Goal: Task Accomplishment & Management: Manage account settings

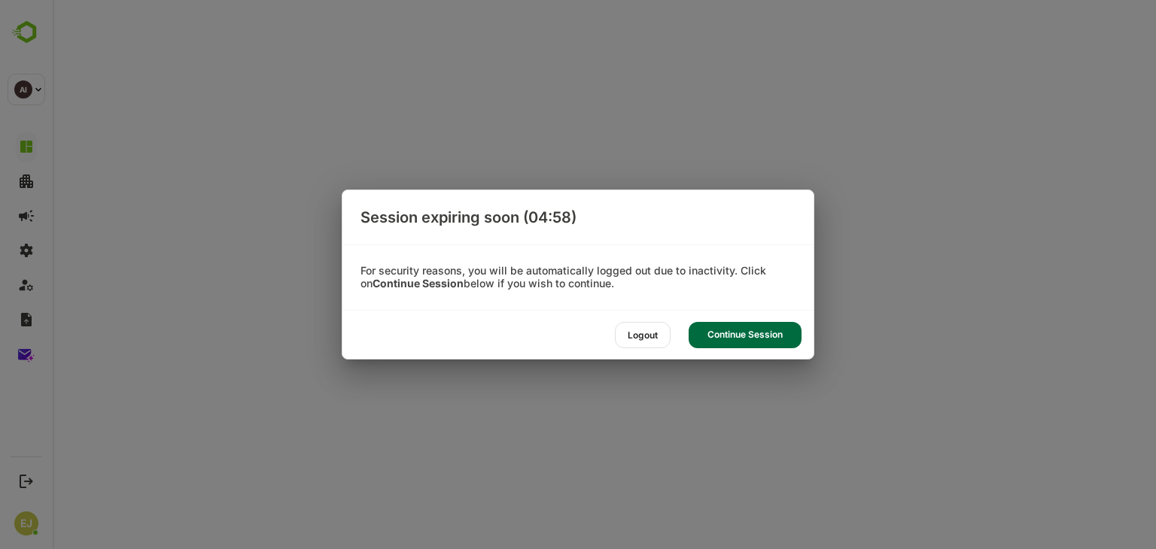
click at [736, 322] on div "Continue Session" at bounding box center [744, 335] width 113 height 26
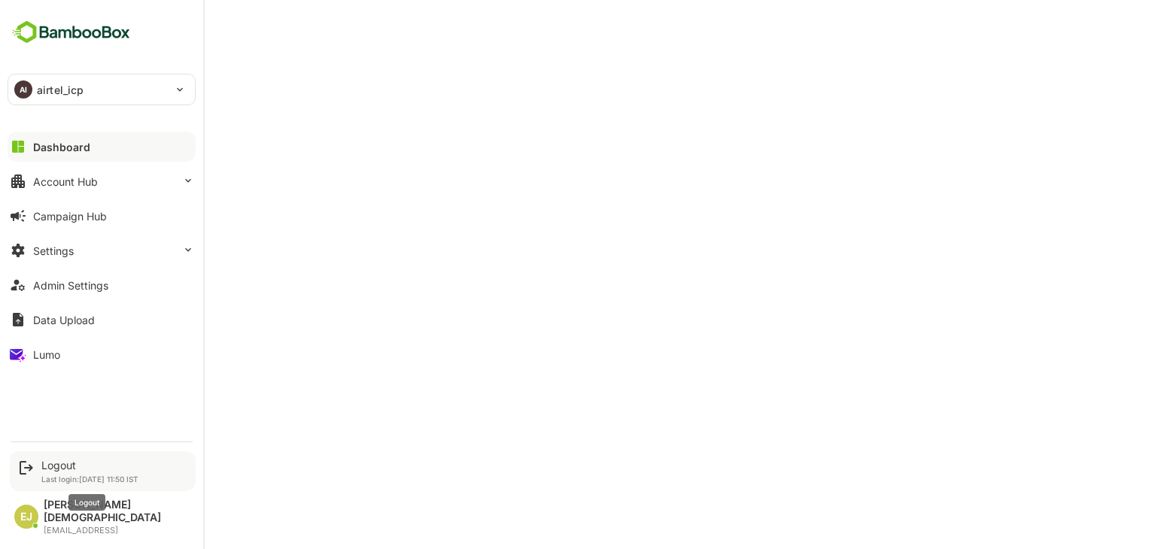
click at [86, 472] on div "Logout" at bounding box center [89, 465] width 97 height 13
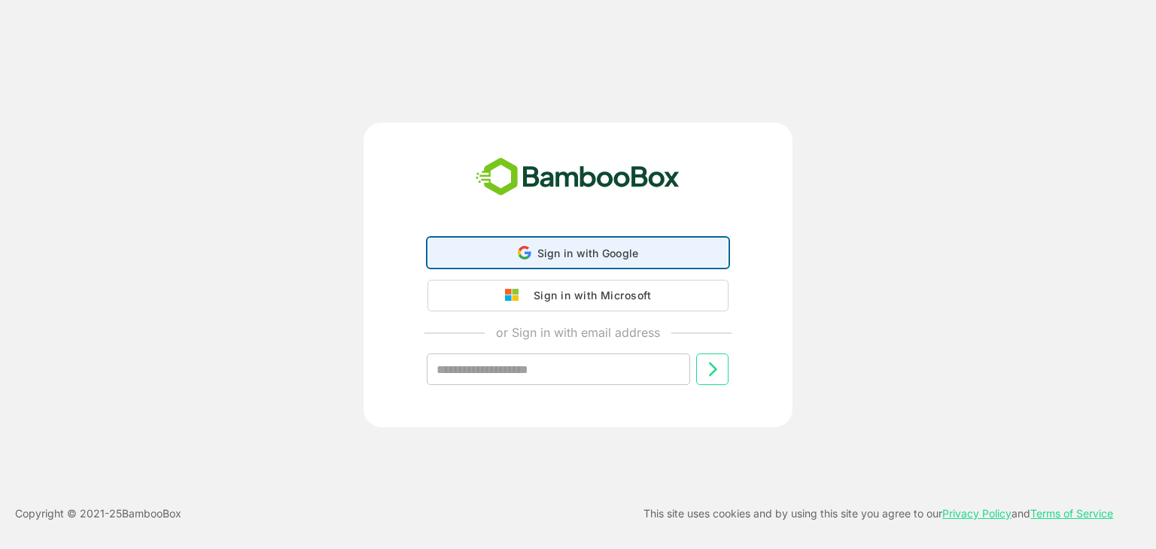
click at [573, 247] on span "Sign in with Google" at bounding box center [588, 253] width 102 height 13
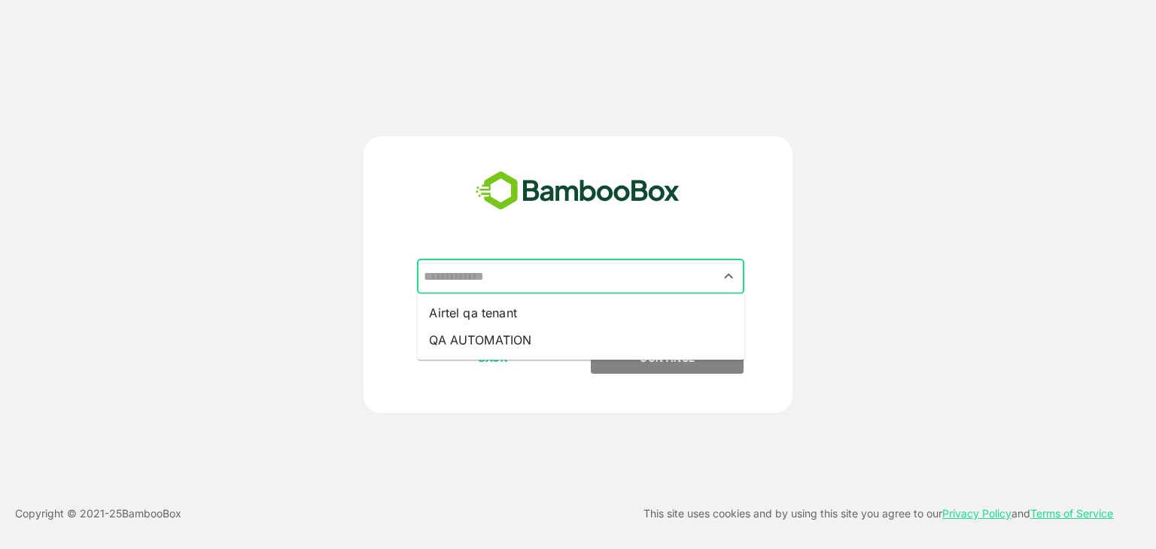
click at [530, 278] on input "text" at bounding box center [580, 277] width 321 height 29
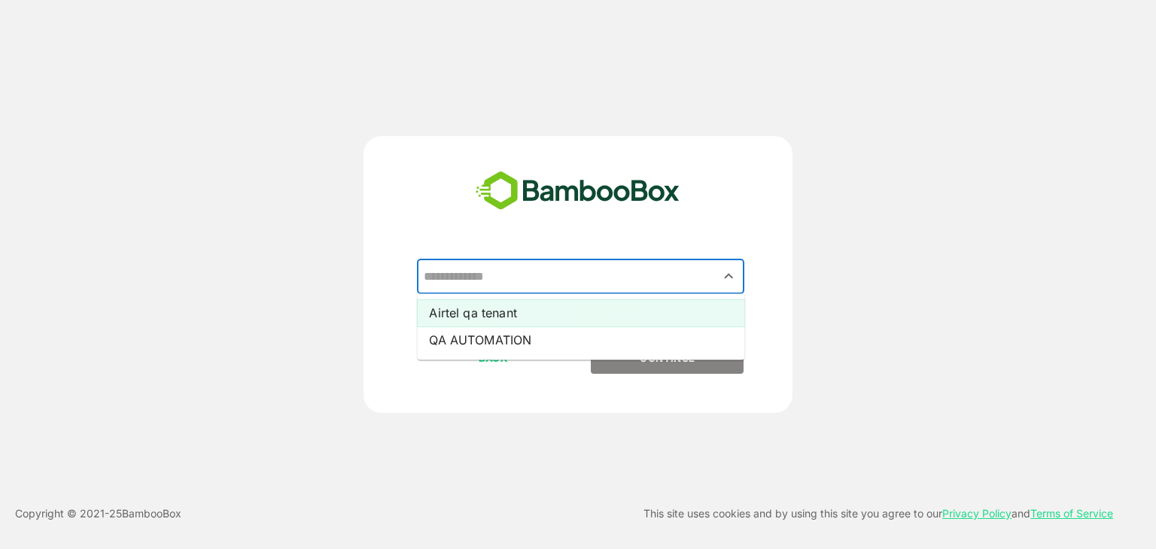
click at [495, 305] on li "Airtel qa tenant" at bounding box center [580, 312] width 327 height 27
type input "**********"
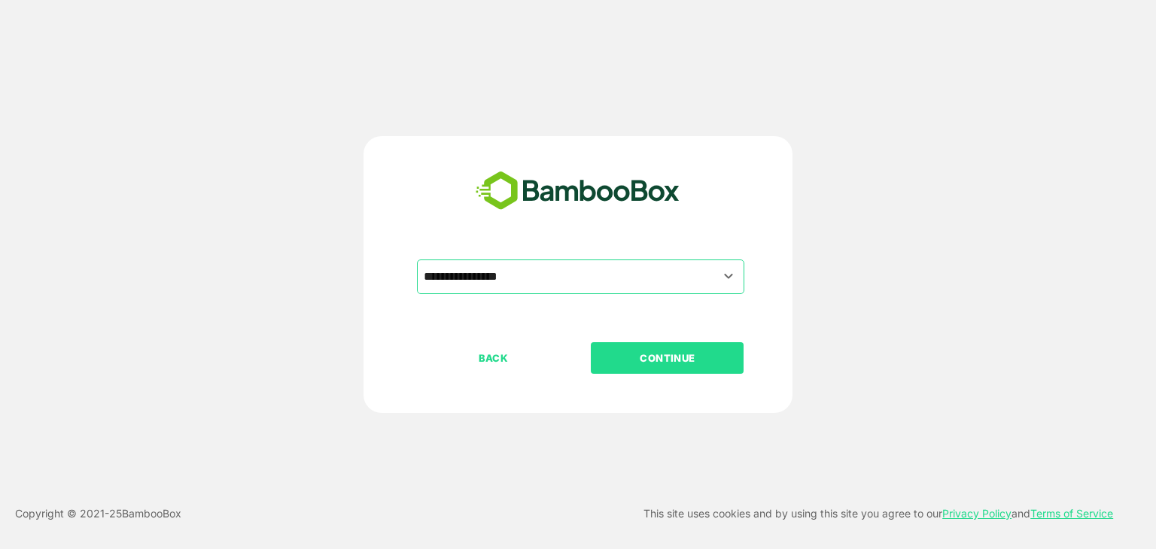
click at [644, 354] on p "CONTINUE" at bounding box center [667, 358] width 150 height 17
